Goal: Transaction & Acquisition: Purchase product/service

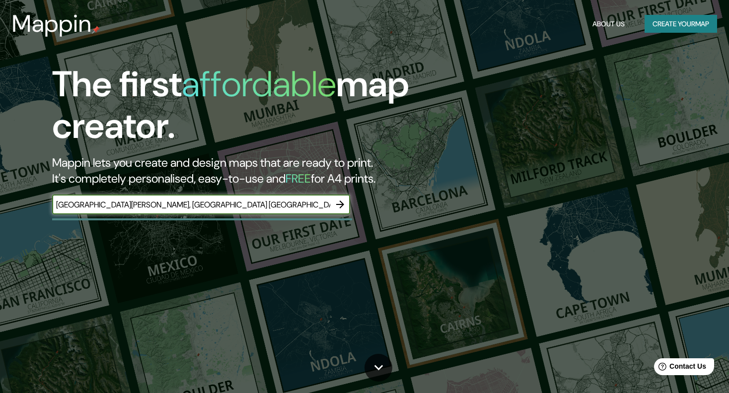
type input "[GEOGRAPHIC_DATA][PERSON_NAME], [GEOGRAPHIC_DATA] [GEOGRAPHIC_DATA]"
click at [341, 202] on icon "button" at bounding box center [340, 205] width 8 height 8
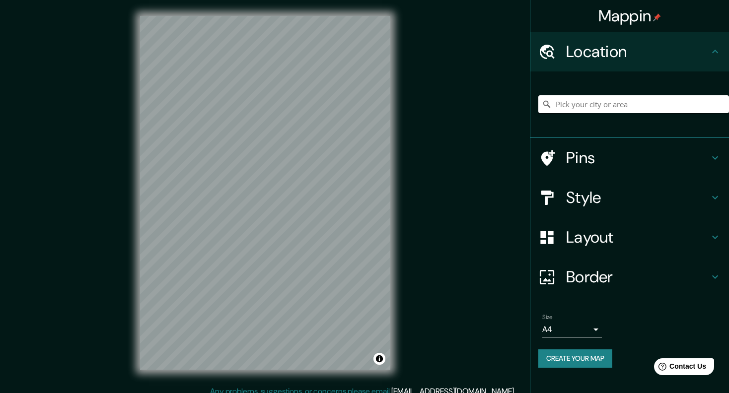
click at [620, 106] on input "Pick your city or area" at bounding box center [633, 104] width 191 height 18
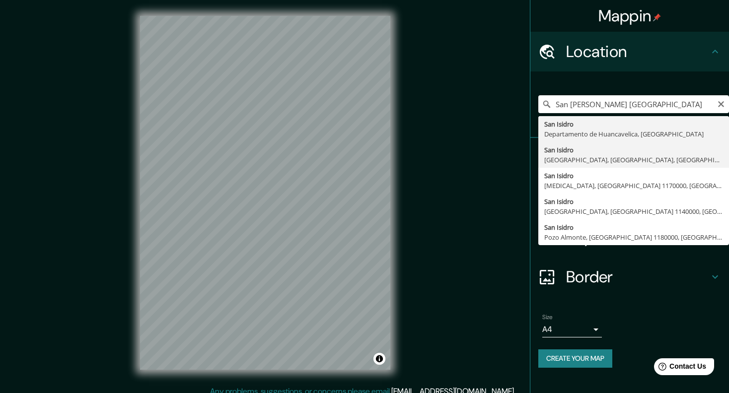
type input "[GEOGRAPHIC_DATA], [GEOGRAPHIC_DATA], [GEOGRAPHIC_DATA], [GEOGRAPHIC_DATA]"
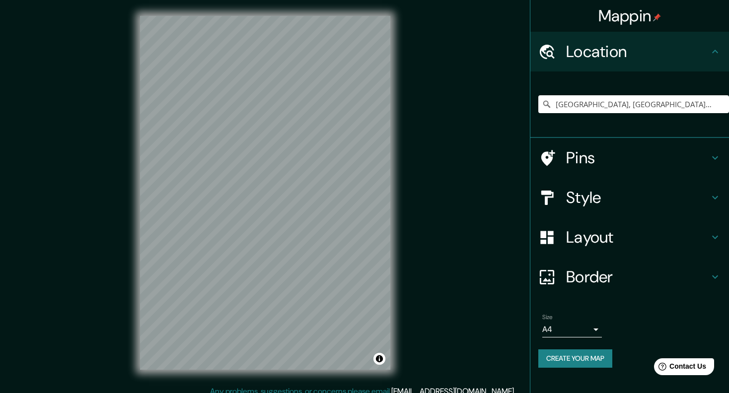
click at [563, 328] on body "Mappin Location [GEOGRAPHIC_DATA], [GEOGRAPHIC_DATA], [GEOGRAPHIC_DATA], [GEOGR…" at bounding box center [364, 196] width 729 height 393
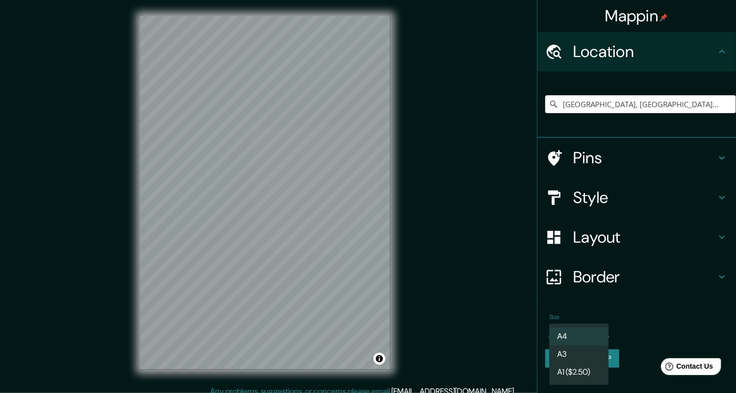
click at [628, 344] on div at bounding box center [368, 196] width 736 height 393
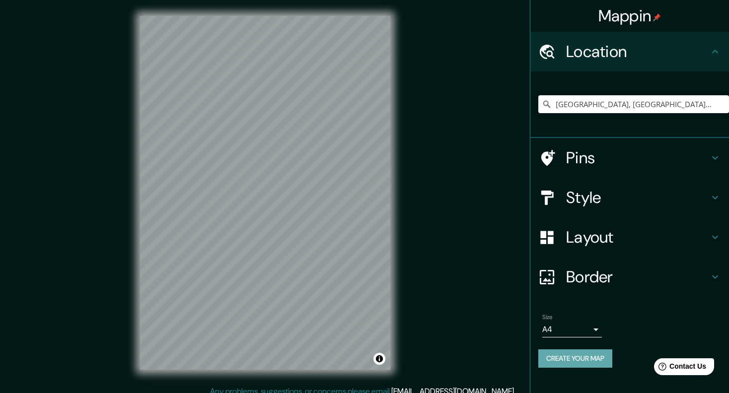
click at [593, 358] on button "Create your map" at bounding box center [575, 359] width 74 height 18
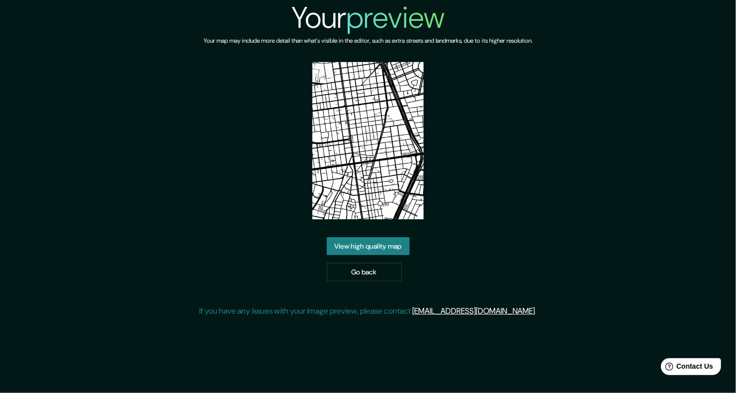
click at [390, 159] on img at bounding box center [367, 140] width 111 height 157
click at [375, 253] on link "View high quality map" at bounding box center [368, 246] width 83 height 18
